Goal: Task Accomplishment & Management: Complete application form

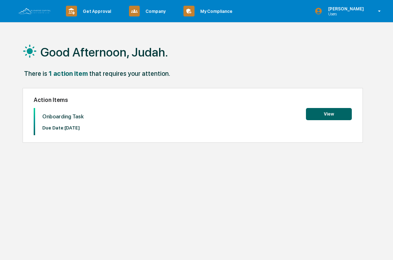
click at [324, 112] on button "View" at bounding box center [329, 114] width 46 height 12
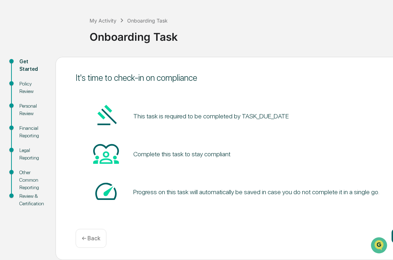
scroll to position [28, 0]
click at [208, 155] on div "Complete this task to stay compliant" at bounding box center [181, 154] width 97 height 8
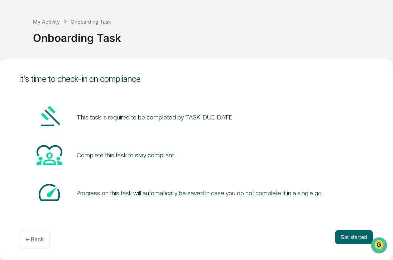
scroll to position [27, 57]
click at [352, 237] on button "Get started" at bounding box center [354, 237] width 38 height 14
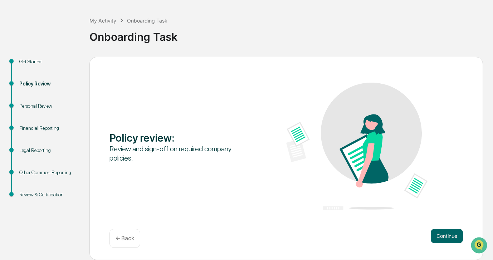
scroll to position [28, 0]
click at [392, 235] on button "Continue" at bounding box center [447, 236] width 32 height 14
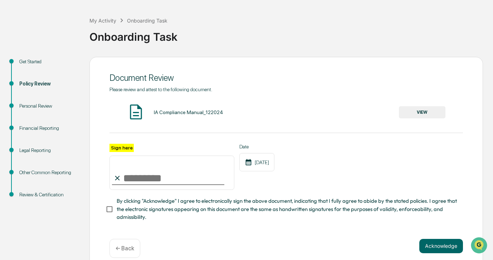
click at [152, 180] on input "Sign here" at bounding box center [171, 173] width 125 height 34
type input "**********"
click at [392, 116] on button "VIEW" at bounding box center [422, 112] width 47 height 12
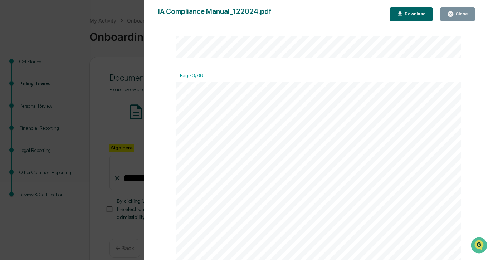
scroll to position [827, 0]
click at [392, 19] on button "Close" at bounding box center [457, 14] width 35 height 14
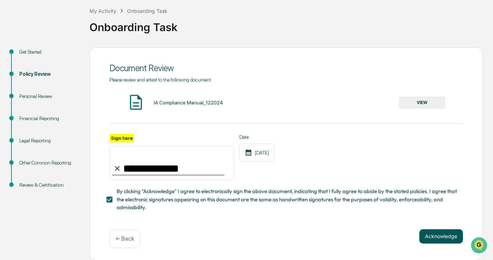
scroll to position [38, 0]
click at [392, 232] on button "Acknowledge" at bounding box center [441, 237] width 44 height 14
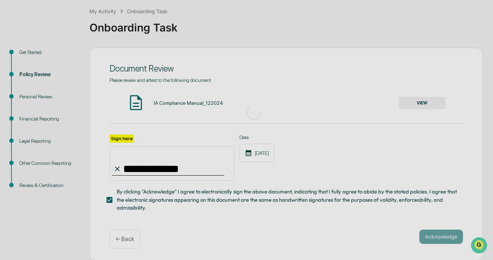
scroll to position [28, 0]
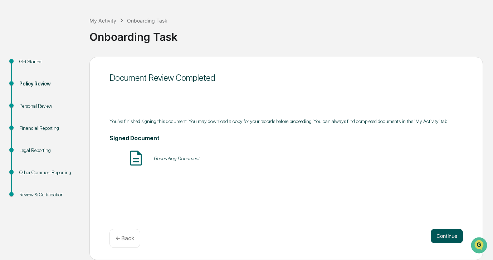
click at [392, 233] on button "Continue" at bounding box center [447, 236] width 32 height 14
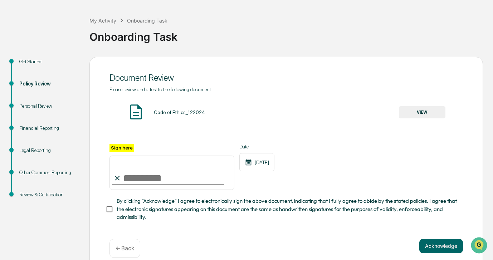
click at [392, 109] on button "VIEW" at bounding box center [422, 112] width 47 height 12
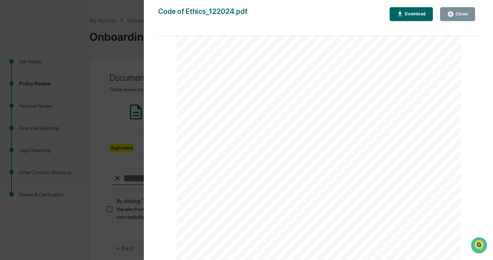
scroll to position [904, 0]
click at [392, 17] on div "Close" at bounding box center [457, 14] width 21 height 7
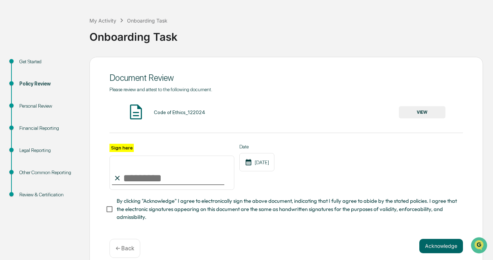
click at [187, 175] on input "Sign here" at bounding box center [171, 173] width 125 height 34
type input "**********"
click at [392, 241] on button "Acknowledge" at bounding box center [441, 246] width 44 height 14
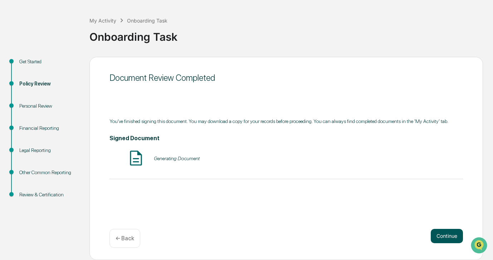
click at [392, 241] on button "Continue" at bounding box center [447, 236] width 32 height 14
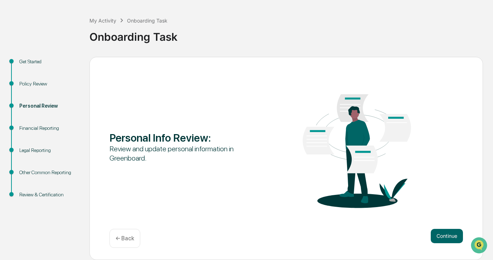
click at [392, 241] on button "Continue" at bounding box center [447, 236] width 32 height 14
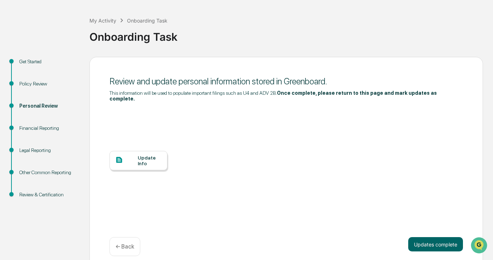
click at [151, 158] on div "Update Info" at bounding box center [150, 160] width 24 height 11
click at [392, 243] on button "Updates complete" at bounding box center [435, 244] width 55 height 14
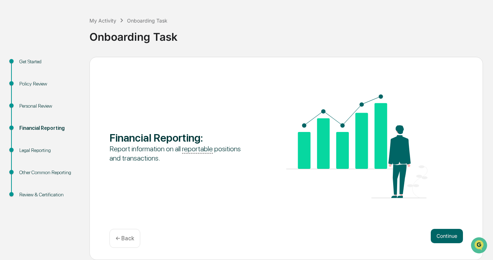
scroll to position [28, 0]
click at [392, 236] on button "Continue" at bounding box center [447, 236] width 32 height 14
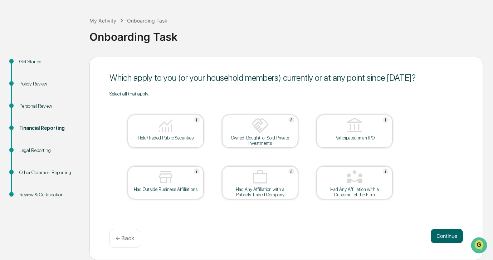
click at [173, 137] on div "Held/Traded Public Securities" at bounding box center [165, 137] width 64 height 5
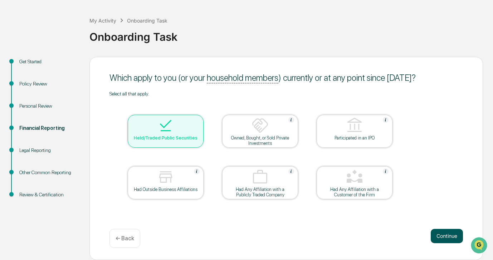
click at [392, 237] on button "Continue" at bounding box center [447, 236] width 32 height 14
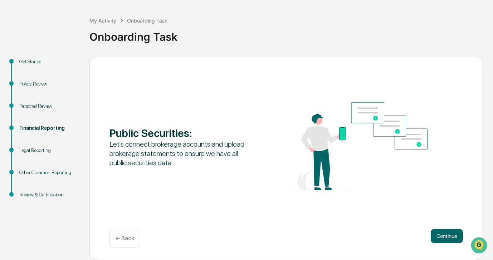
click at [392, 237] on button "Continue" at bounding box center [447, 236] width 32 height 14
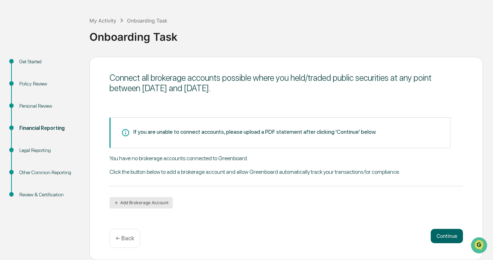
click at [155, 201] on button "Add Brokerage Account" at bounding box center [140, 202] width 63 height 11
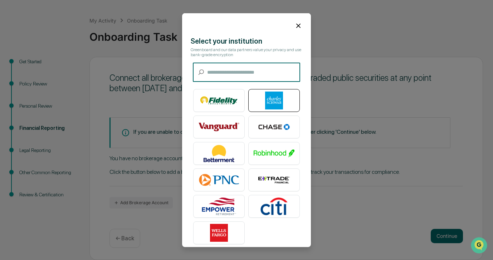
click at [266, 101] on img at bounding box center [274, 101] width 41 height 18
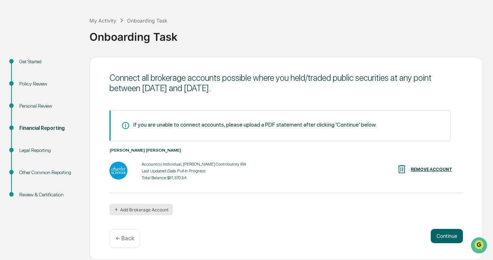
click at [159, 213] on button "Add Brokerage Account" at bounding box center [140, 209] width 63 height 11
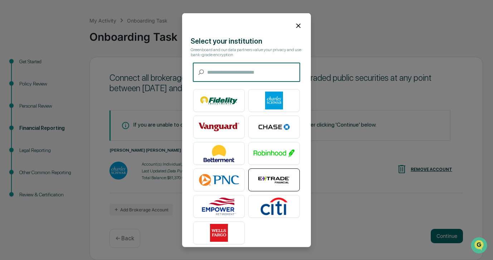
click at [255, 175] on img at bounding box center [274, 180] width 41 height 18
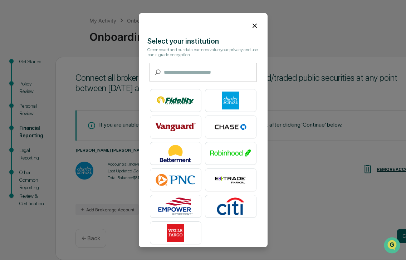
click at [254, 29] on icon at bounding box center [255, 25] width 8 height 8
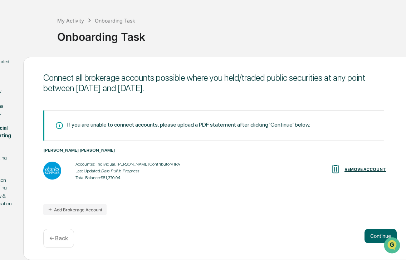
scroll to position [28, 32]
click at [373, 235] on button "Continue" at bounding box center [381, 236] width 32 height 14
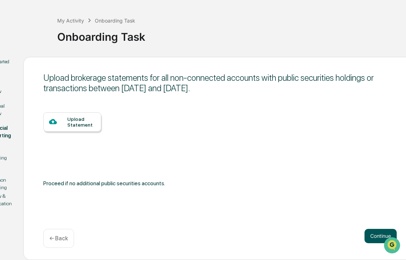
click at [373, 236] on button "Continue" at bounding box center [381, 236] width 32 height 14
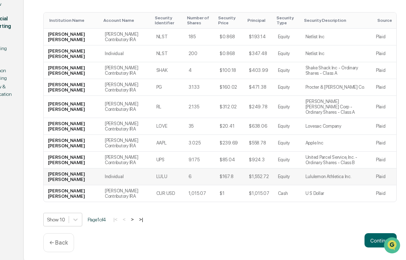
scroll to position [137, 32]
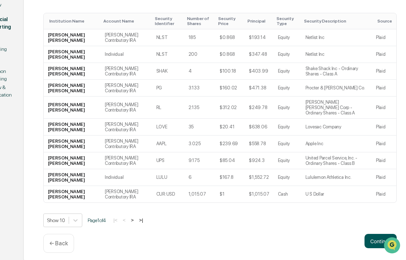
click at [374, 234] on button "Continue" at bounding box center [381, 241] width 32 height 14
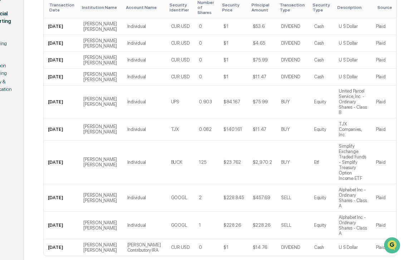
scroll to position [142, 32]
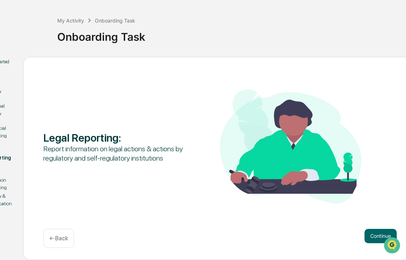
scroll to position [28, 32]
click at [372, 237] on button "Continue" at bounding box center [381, 236] width 32 height 14
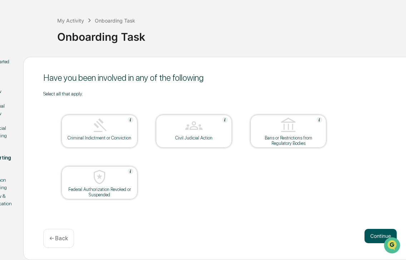
click at [369, 236] on button "Continue" at bounding box center [381, 236] width 32 height 14
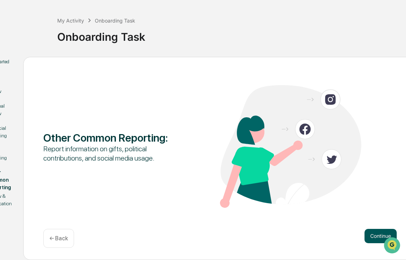
click at [375, 240] on button "Continue" at bounding box center [381, 236] width 32 height 14
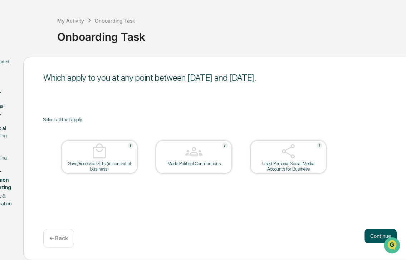
click at [376, 236] on button "Continue" at bounding box center [381, 236] width 32 height 14
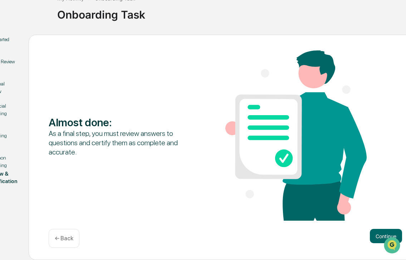
scroll to position [51, 32]
click at [376, 237] on button "Continue" at bounding box center [386, 236] width 32 height 14
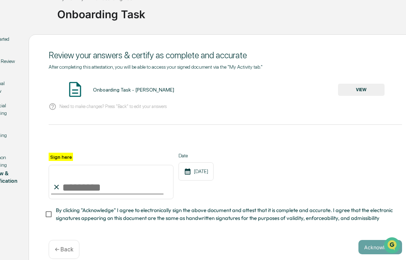
click at [106, 186] on input "Sign here" at bounding box center [111, 182] width 125 height 34
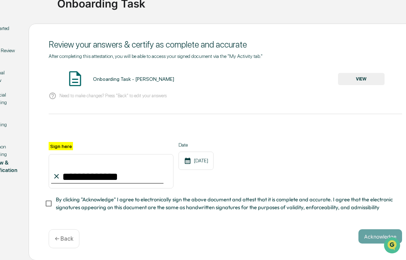
scroll to position [61, 32]
type input "**********"
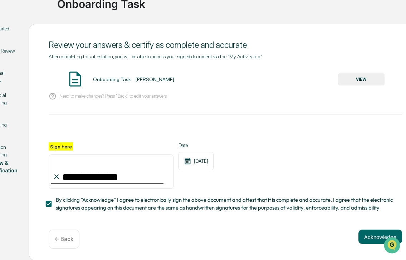
click at [351, 79] on button "VIEW" at bounding box center [361, 79] width 47 height 12
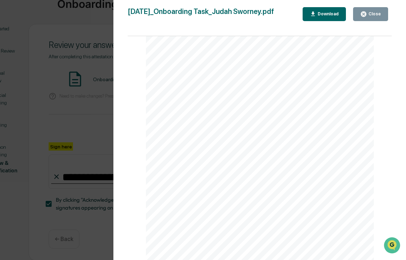
scroll to position [453, 0]
click at [376, 16] on div "Close" at bounding box center [374, 13] width 14 height 5
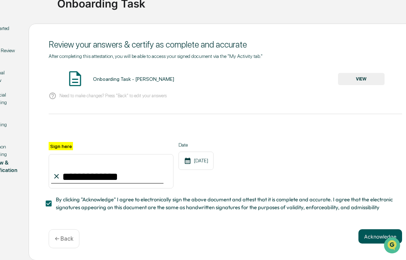
scroll to position [61, 32]
click at [365, 235] on button "Acknowledge" at bounding box center [381, 237] width 44 height 14
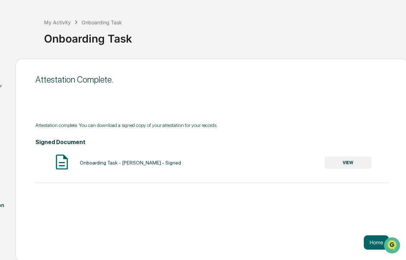
scroll to position [26, 0]
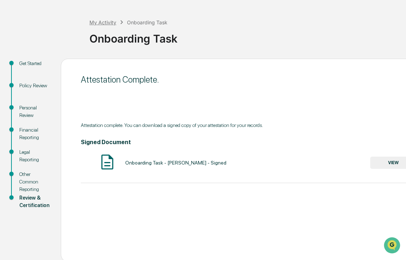
click at [107, 25] on div "My Activity" at bounding box center [102, 22] width 27 height 6
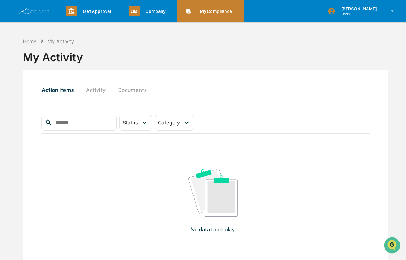
click at [203, 14] on p "My Compliance" at bounding box center [215, 11] width 42 height 5
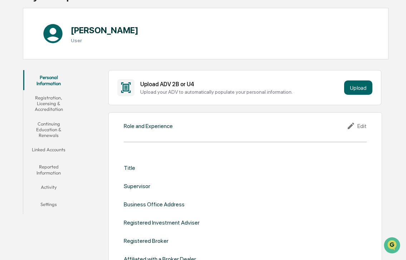
scroll to position [63, 0]
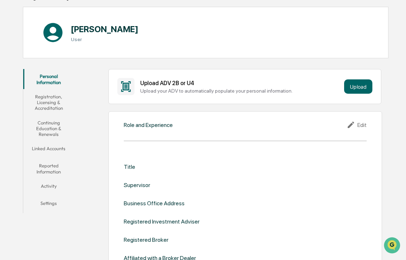
click at [57, 145] on button "Linked Accounts" at bounding box center [48, 149] width 51 height 17
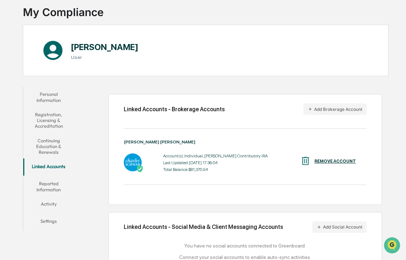
scroll to position [45, 0]
